Goal: Information Seeking & Learning: Understand process/instructions

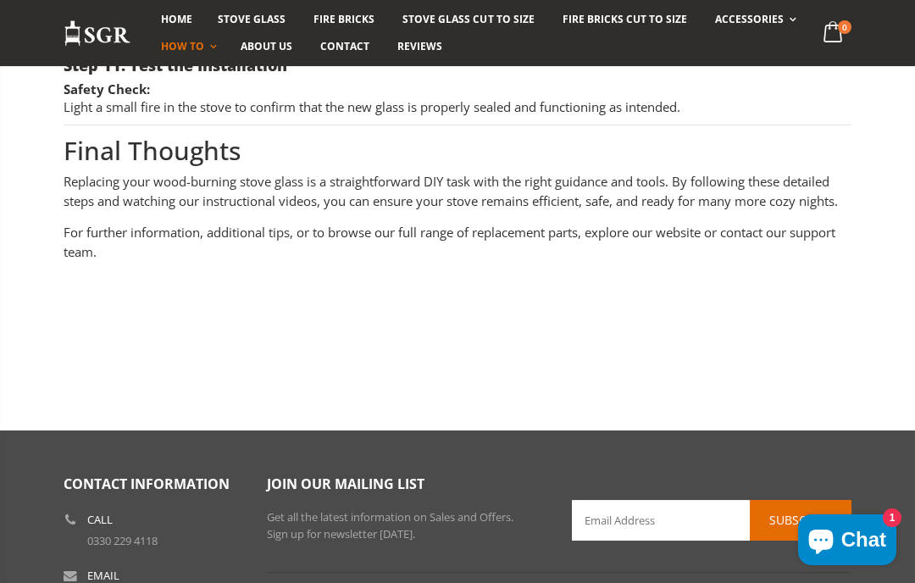
scroll to position [5527, 0]
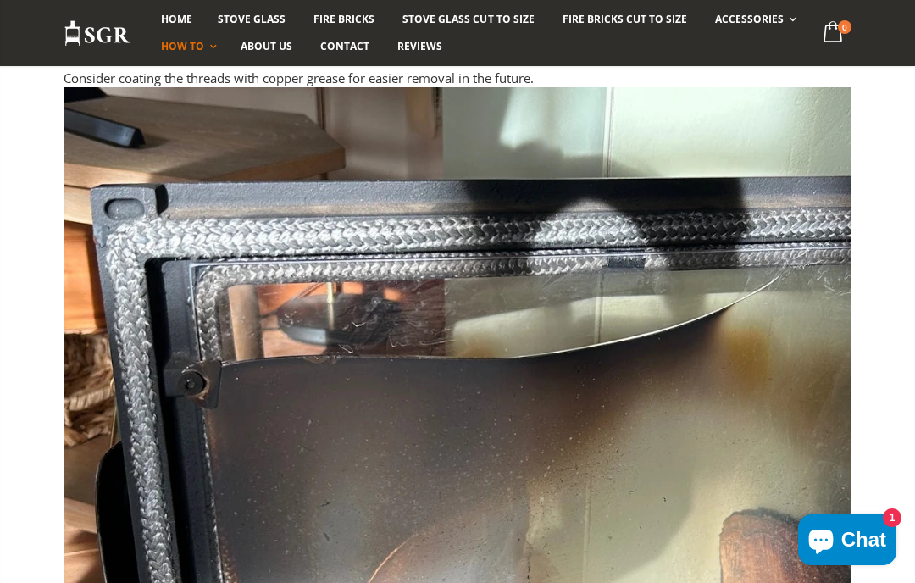
scroll to position [4519, 0]
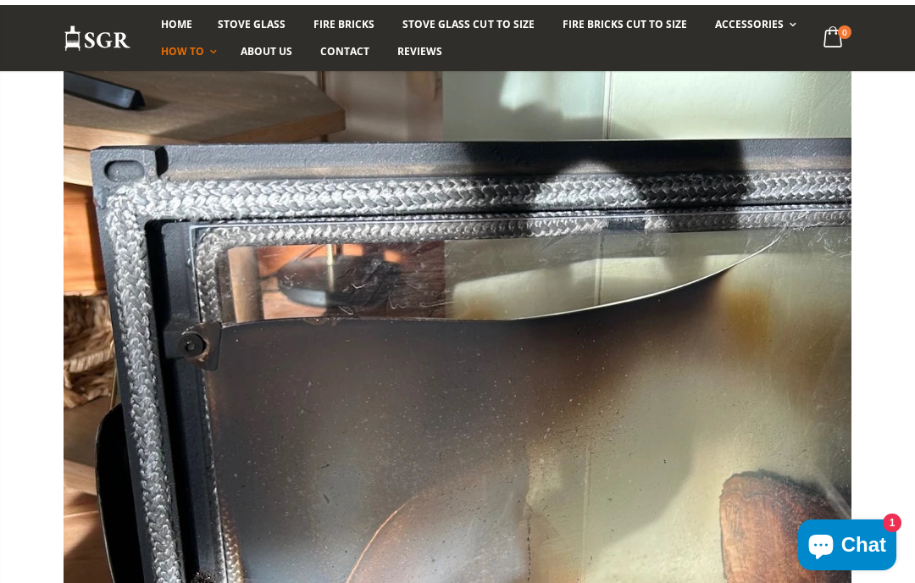
click at [768, 402] on img at bounding box center [458, 438] width 788 height 788
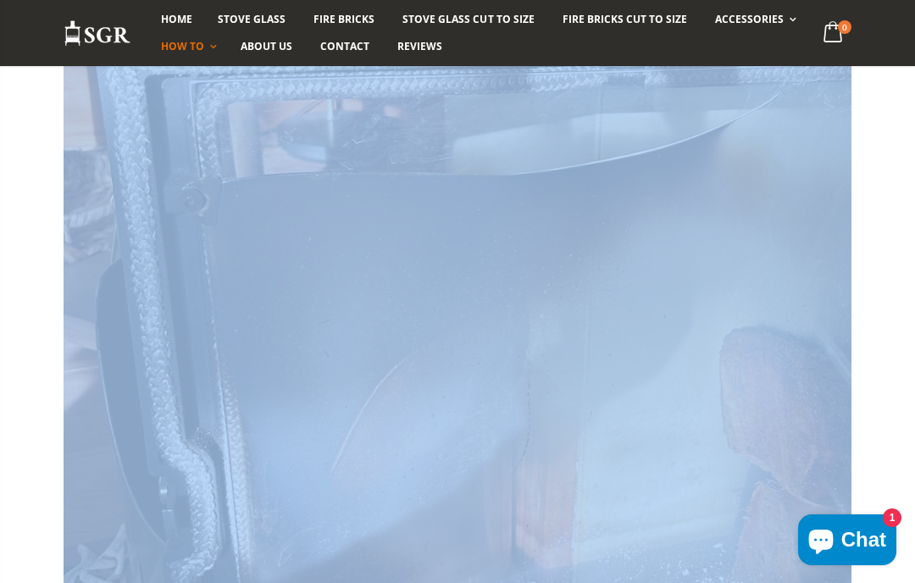
scroll to position [4673, 0]
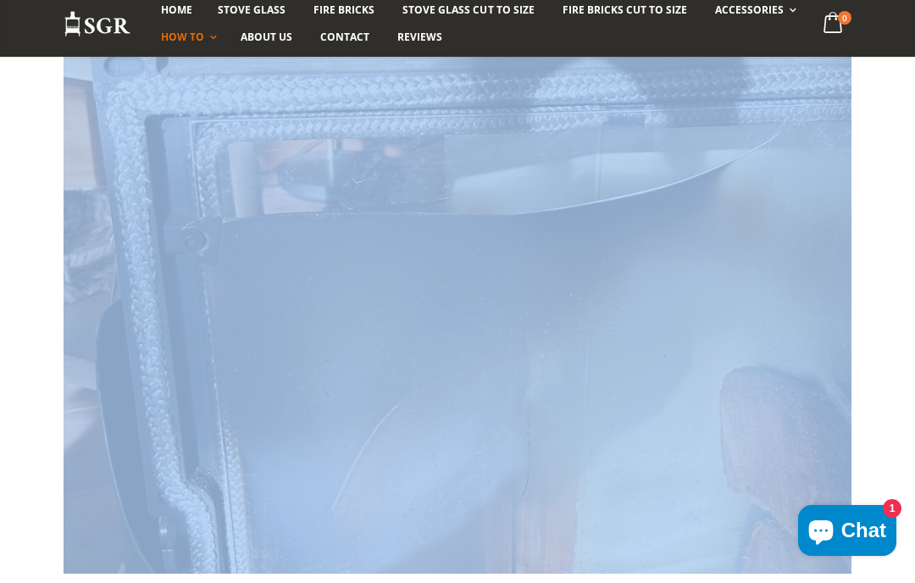
click at [769, 302] on img at bounding box center [458, 347] width 788 height 788
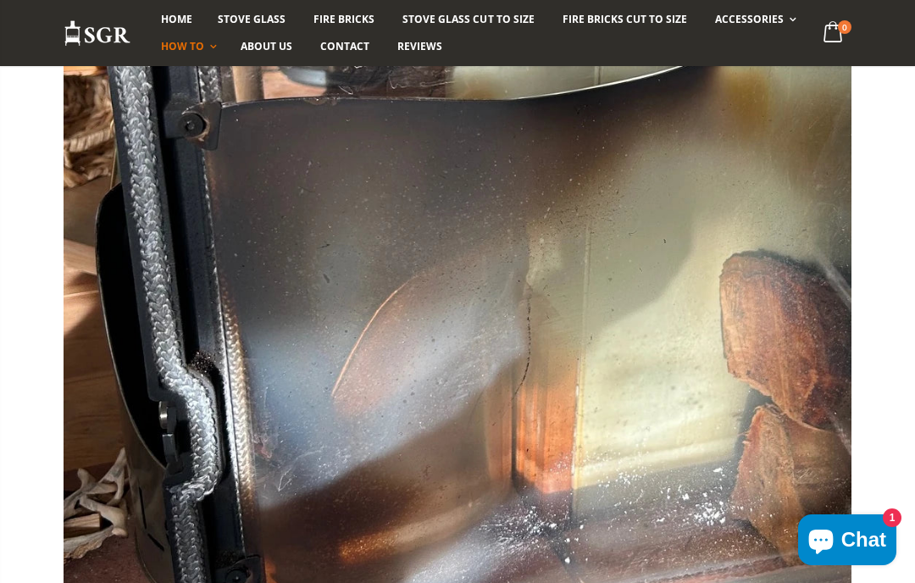
click at [768, 396] on img at bounding box center [458, 223] width 788 height 788
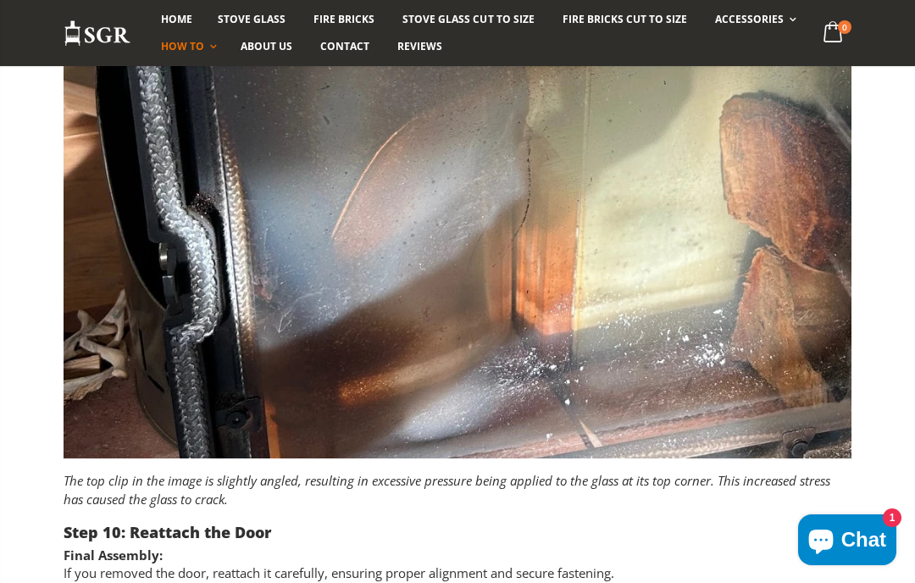
scroll to position [4995, 0]
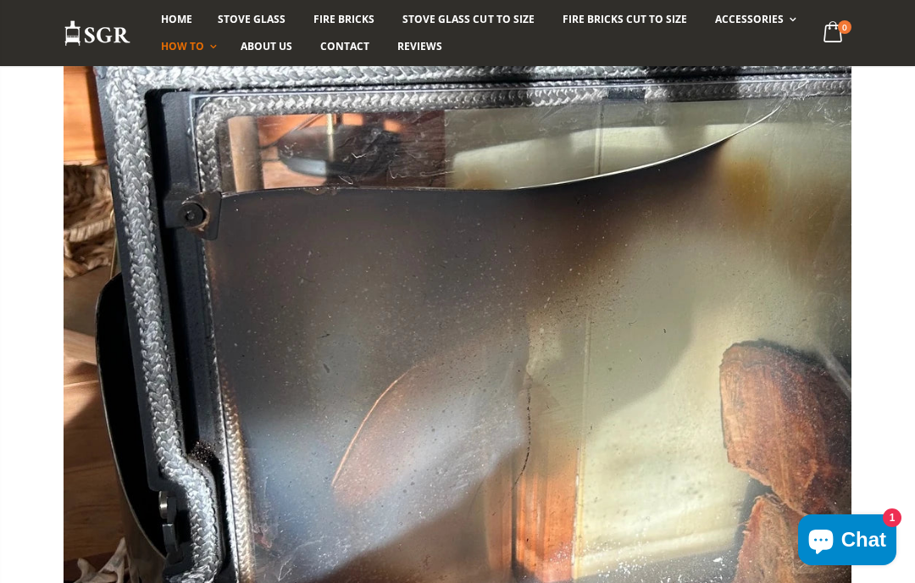
click at [714, 280] on img at bounding box center [458, 313] width 788 height 788
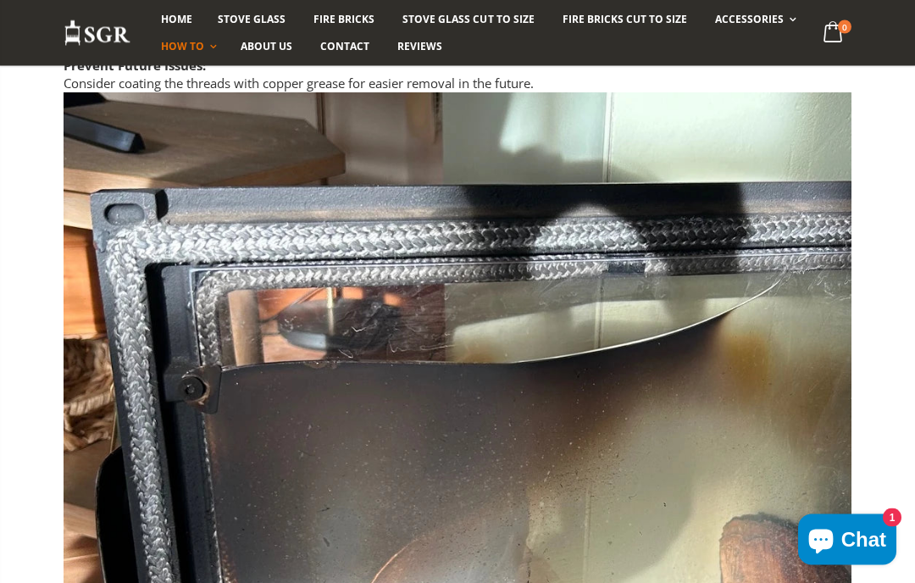
scroll to position [4534, 0]
click at [272, 19] on span "Stove Glass" at bounding box center [252, 19] width 68 height 14
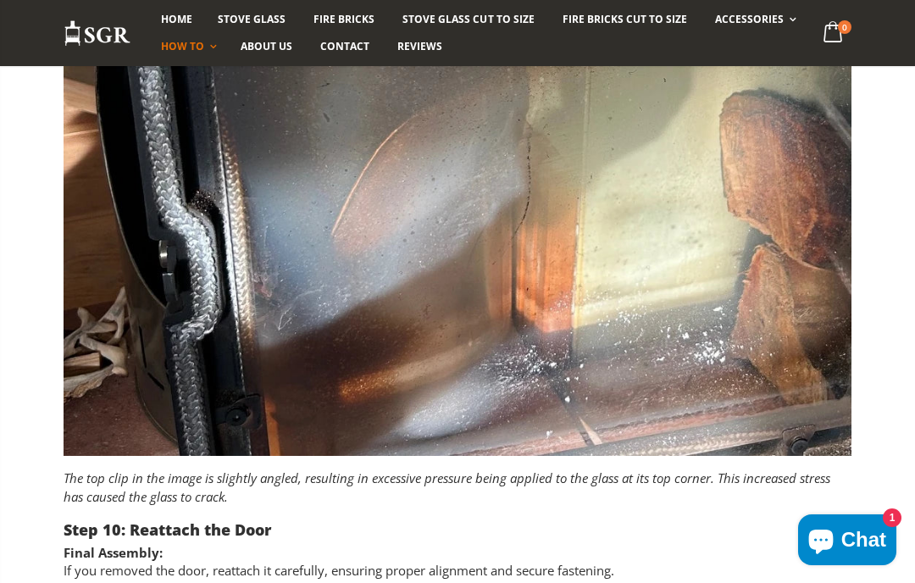
scroll to position [4880, 0]
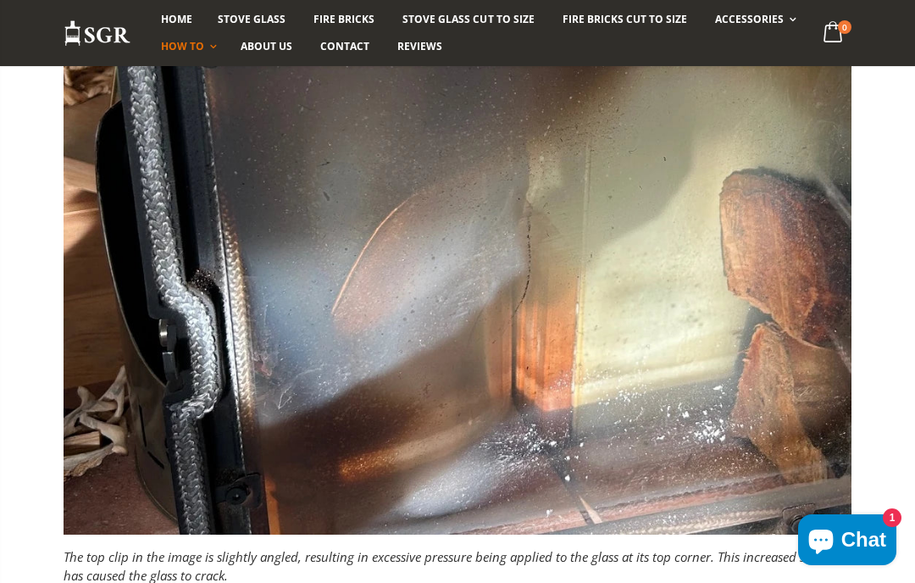
click at [645, 152] on img at bounding box center [458, 141] width 788 height 788
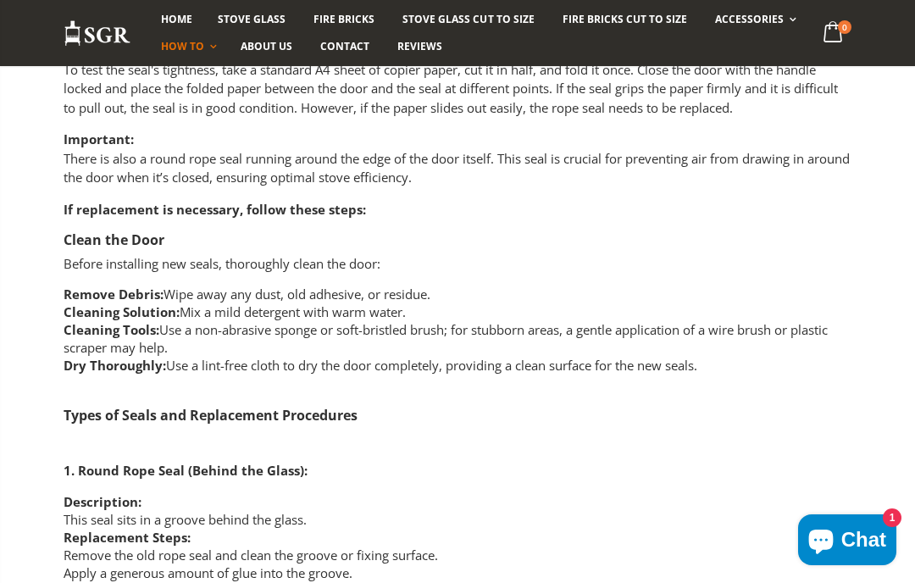
scroll to position [2326, 0]
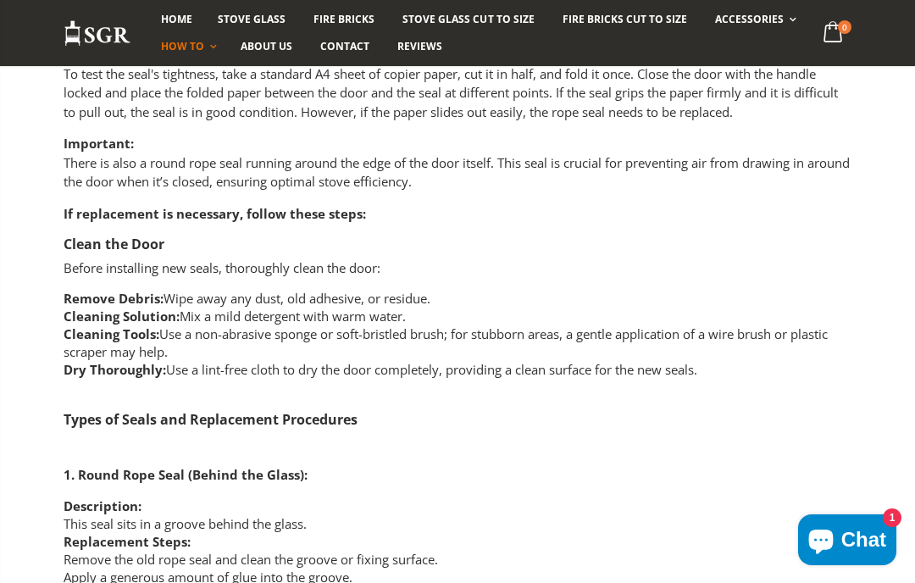
click at [565, 144] on p "Important: There is also a round rope seal running around the edge of the door …" at bounding box center [458, 163] width 788 height 58
click at [583, 134] on p "Important: There is also a round rope seal running around the edge of the door …" at bounding box center [458, 163] width 788 height 58
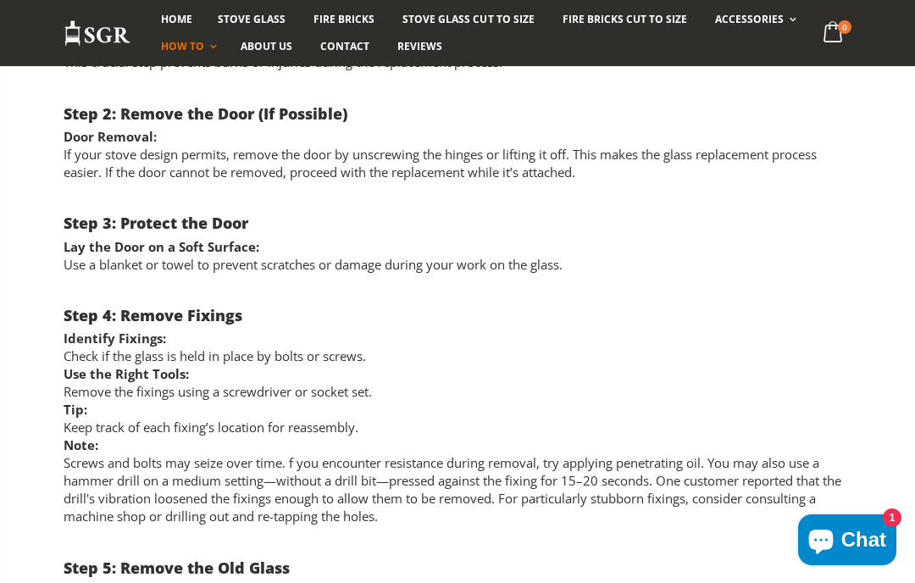
scroll to position [1439, 0]
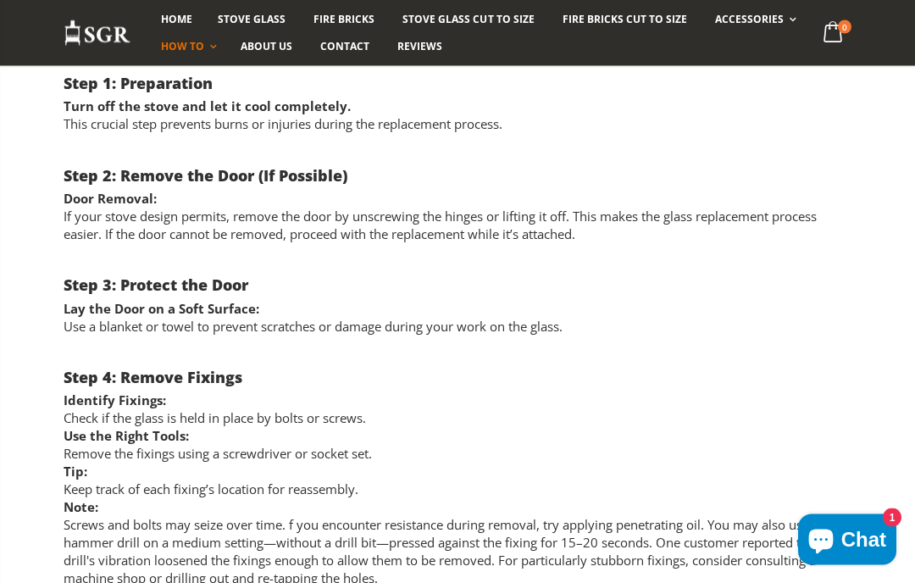
click at [662, 98] on li "Turn off the stove and let it cool completely. This crucial step prevents burns…" at bounding box center [458, 116] width 788 height 36
click at [706, 368] on h3 "Step 4: Remove Fixings" at bounding box center [458, 378] width 788 height 20
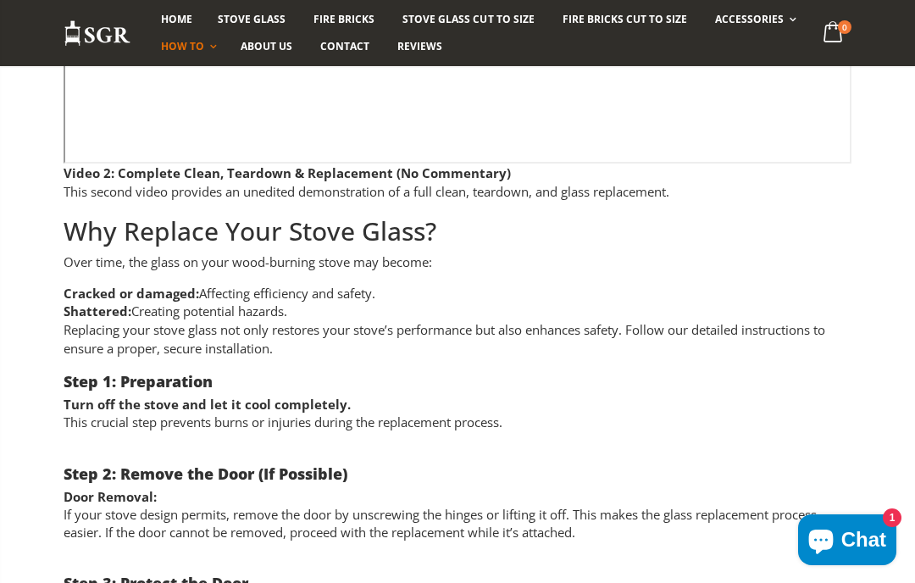
scroll to position [1034, 0]
